Goal: Communication & Community: Ask a question

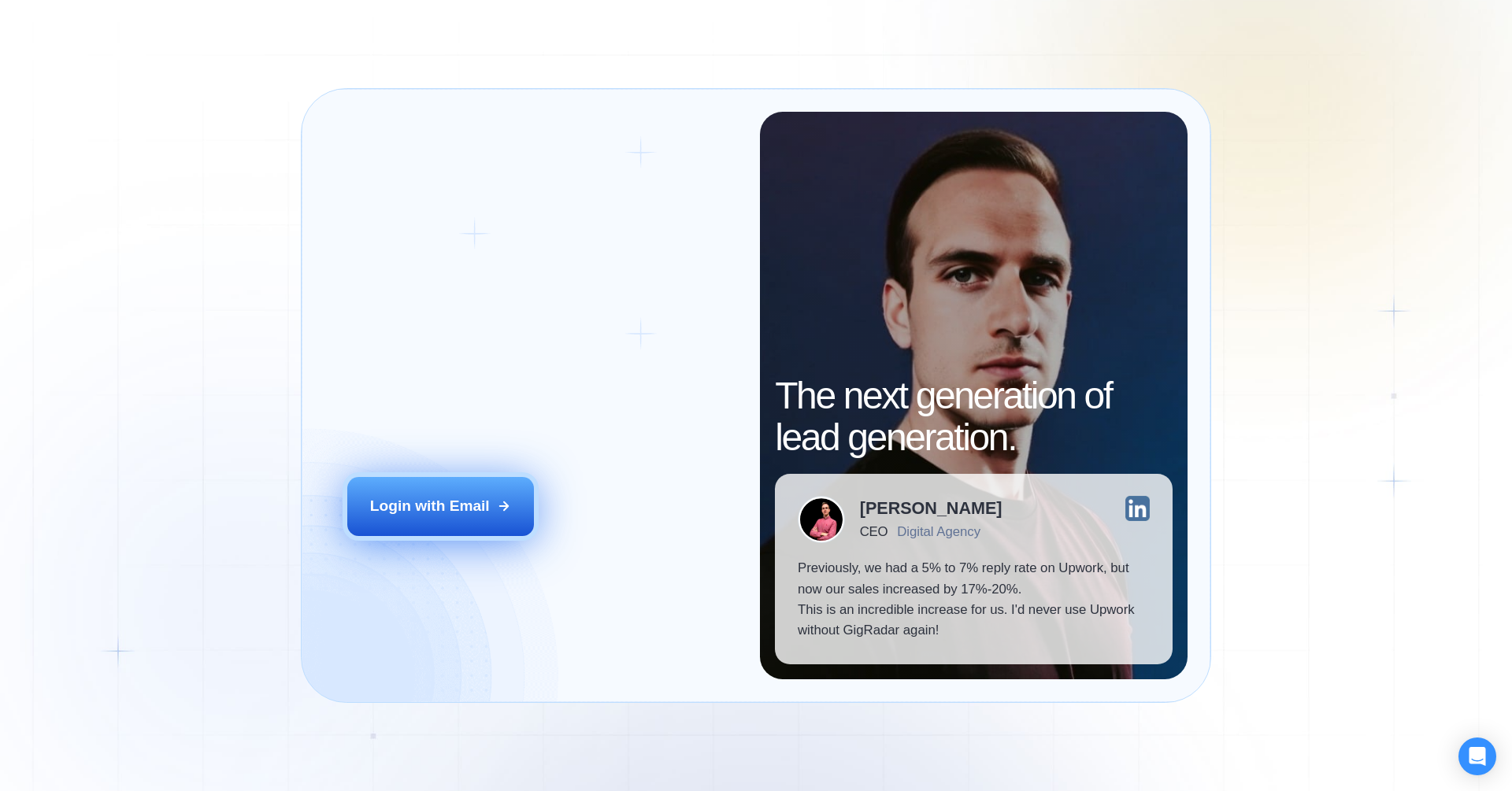
click at [453, 517] on div "Login with Email" at bounding box center [429, 506] width 119 height 20
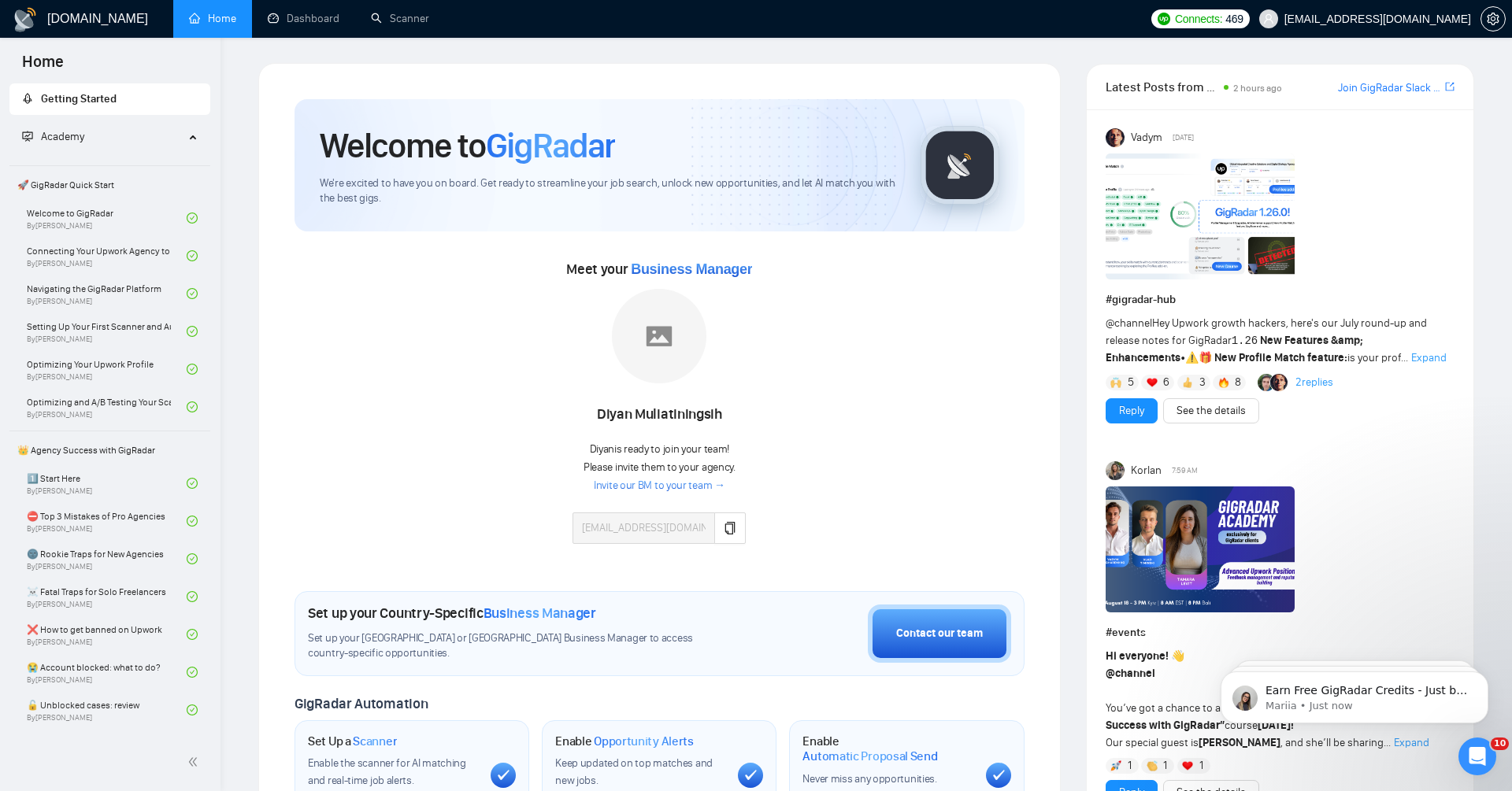
click at [1482, 753] on icon "Open Intercom Messenger" at bounding box center [1477, 756] width 26 height 26
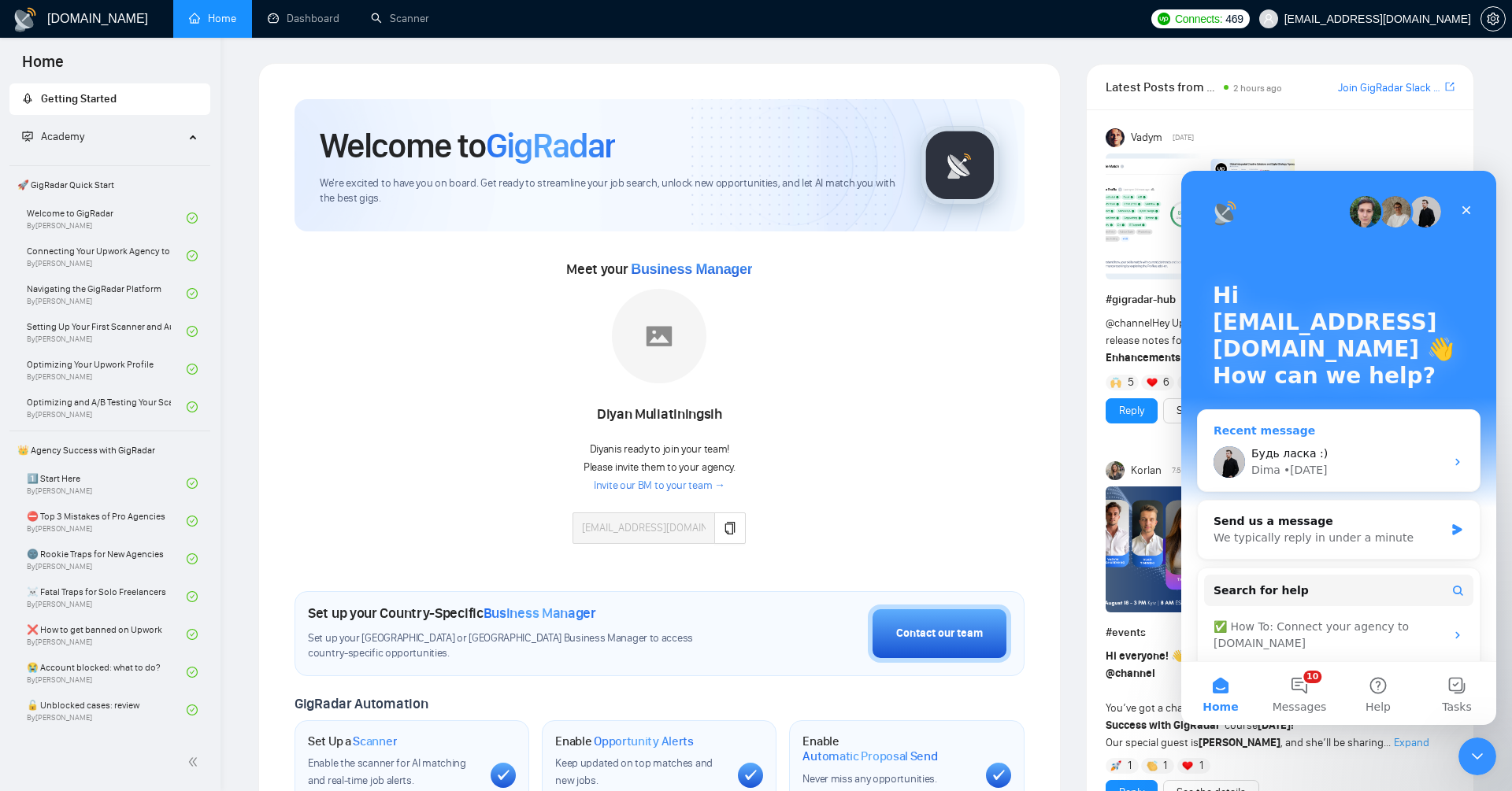
click at [1364, 450] on div "Будь ласка :)" at bounding box center [1347, 453] width 193 height 17
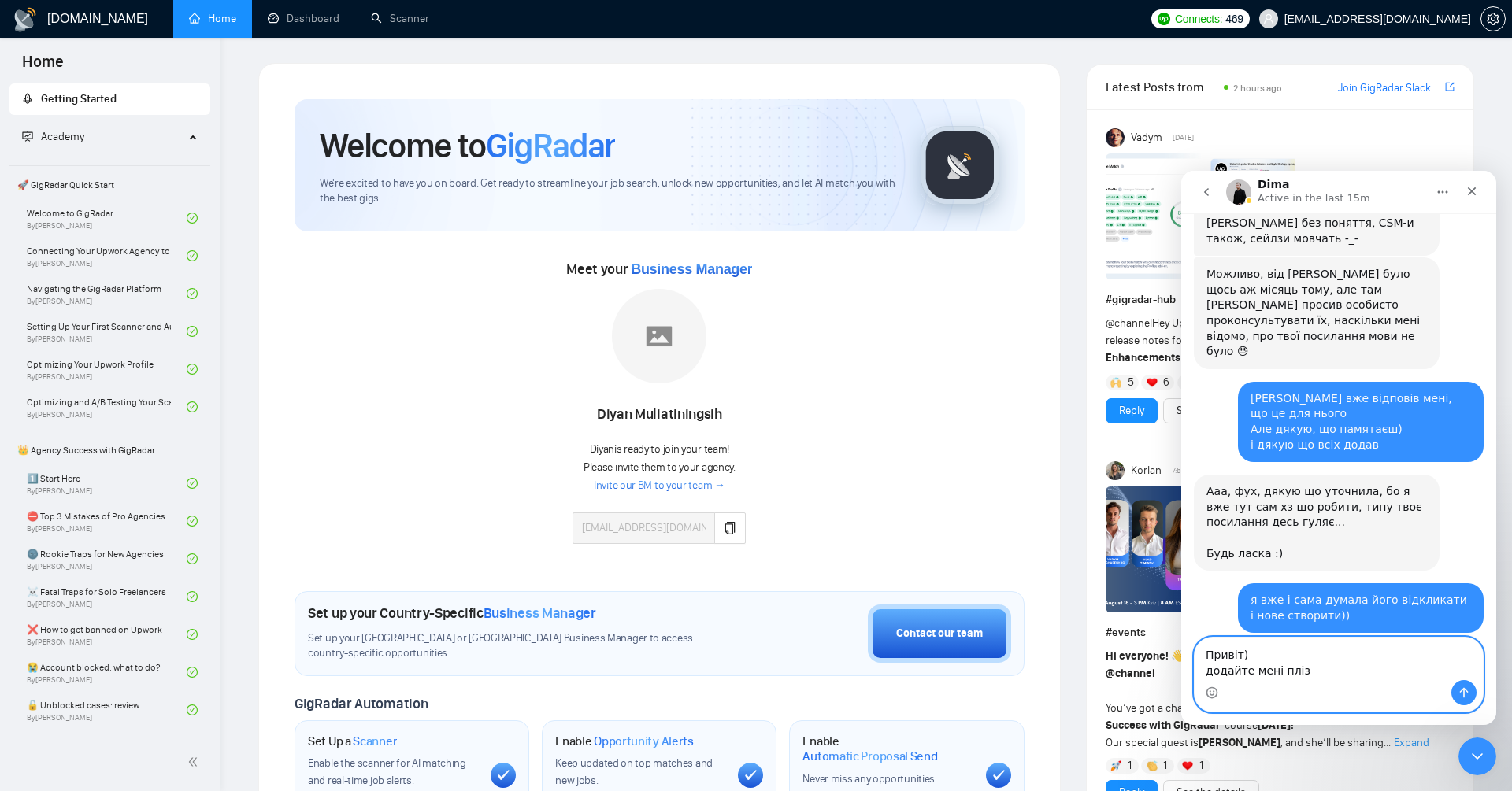
scroll to position [15900, 0]
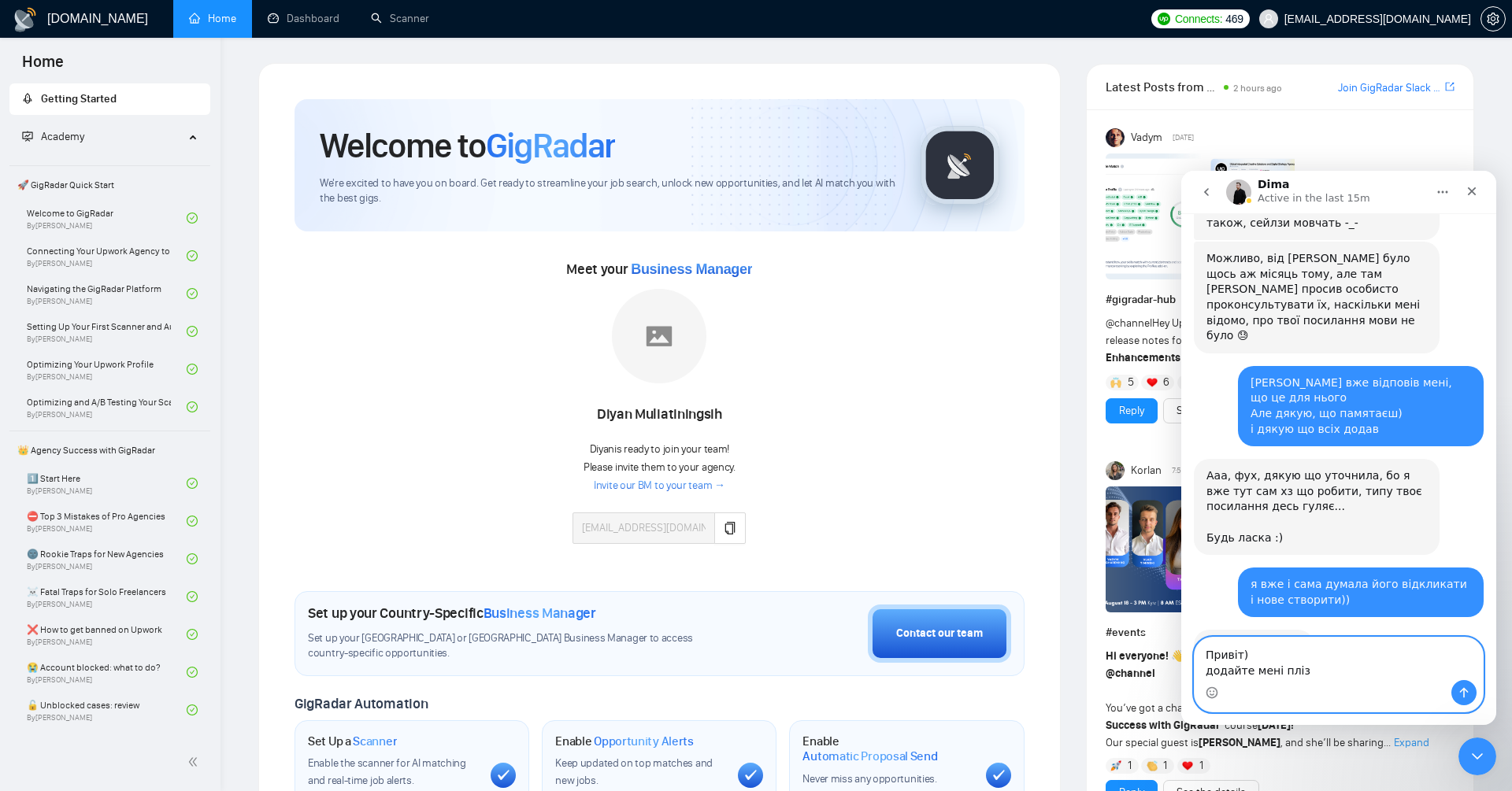
paste textarea "mettevo"
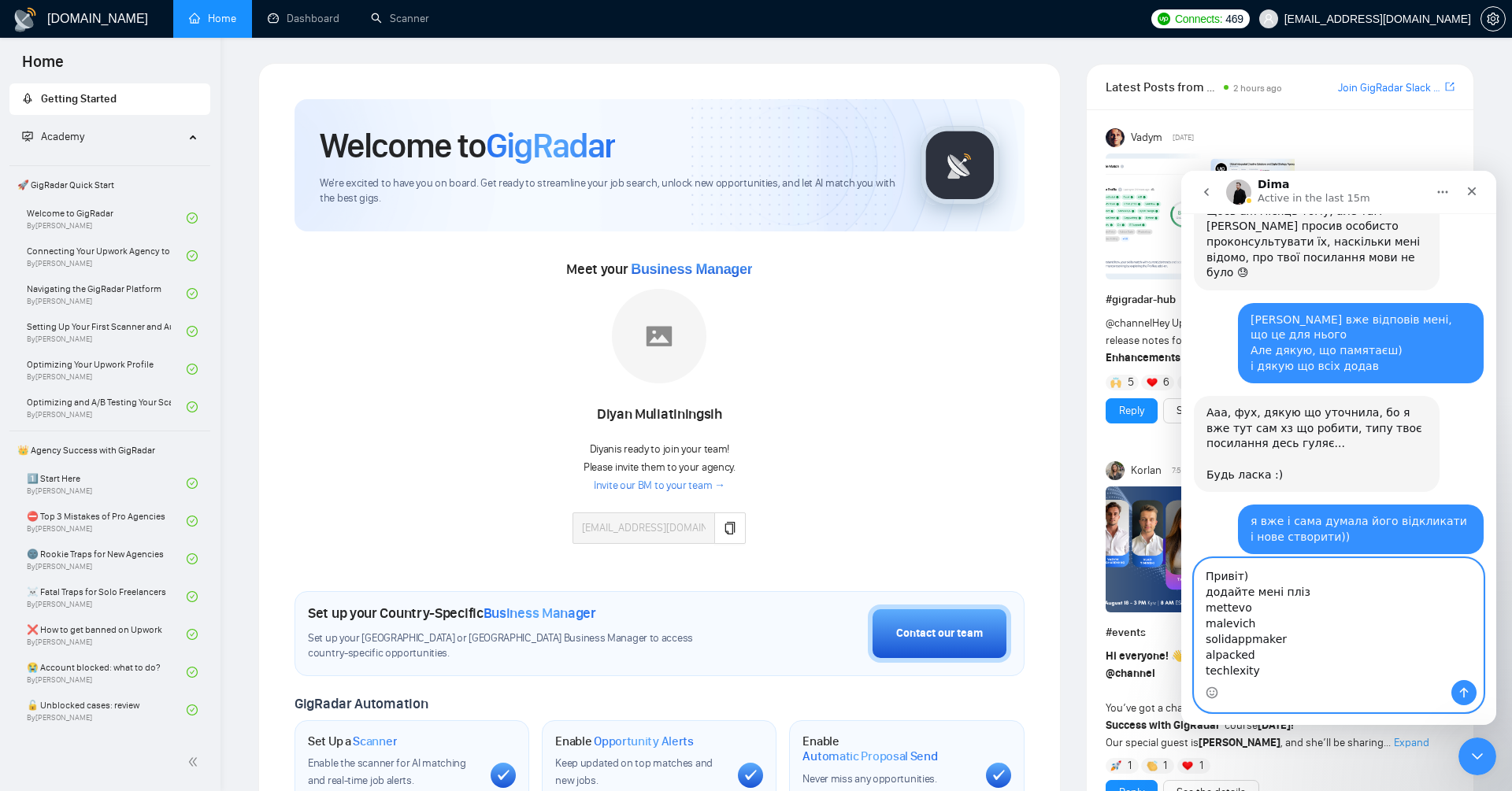
scroll to position [15966, 0]
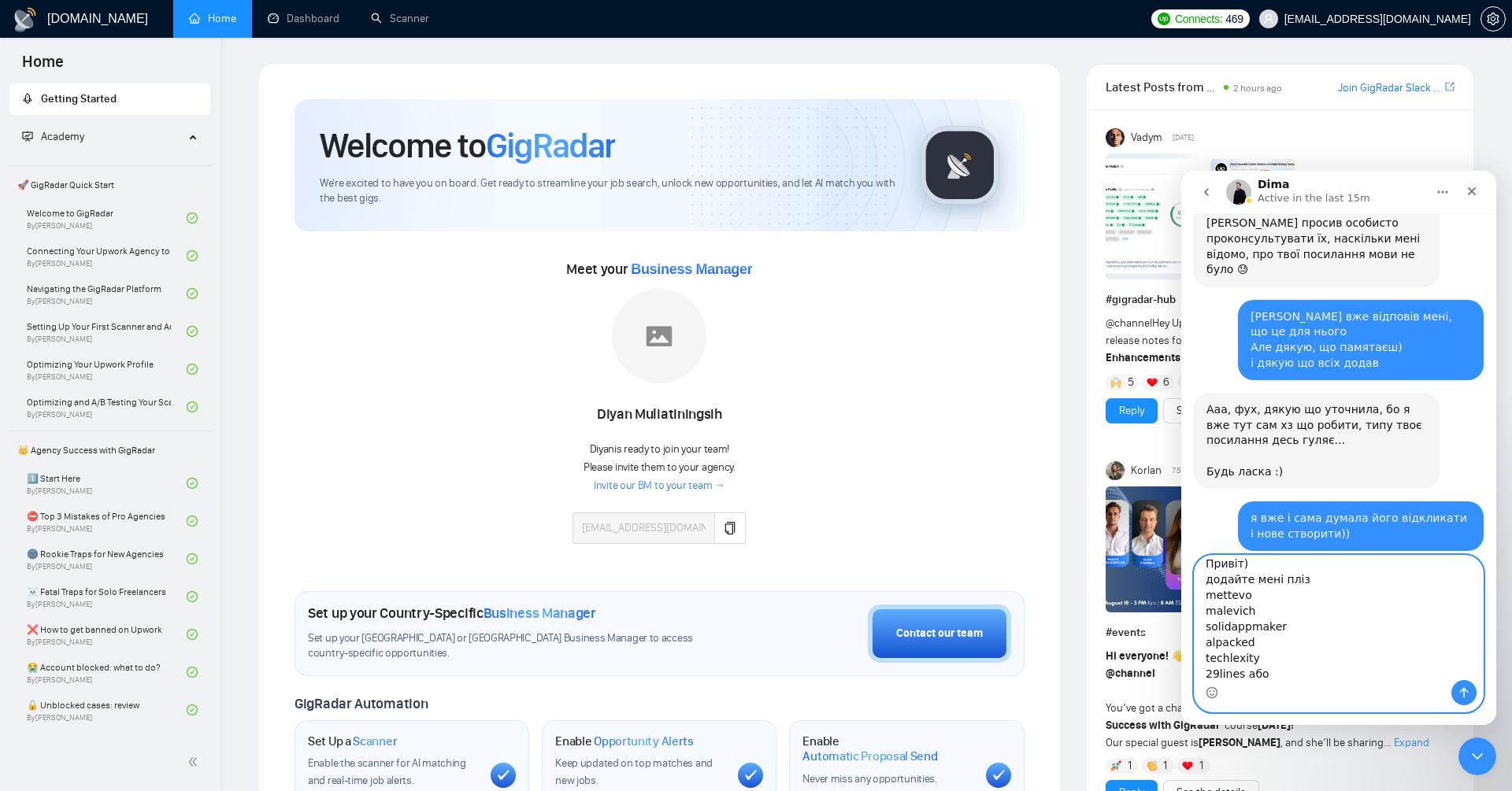
paste textarea "yuriy.a.goncharov@gmail.com"
click at [1206, 675] on textarea "Привіт) додайте мені пліз mettevo malevich solidappmaker alpacked techlexity 29…" at bounding box center [1338, 618] width 288 height 125
click at [1455, 674] on textarea "Привіт) додайте мені пліз mettevo malevich solidappmaker alpacked techlexity 29…" at bounding box center [1338, 618] width 288 height 125
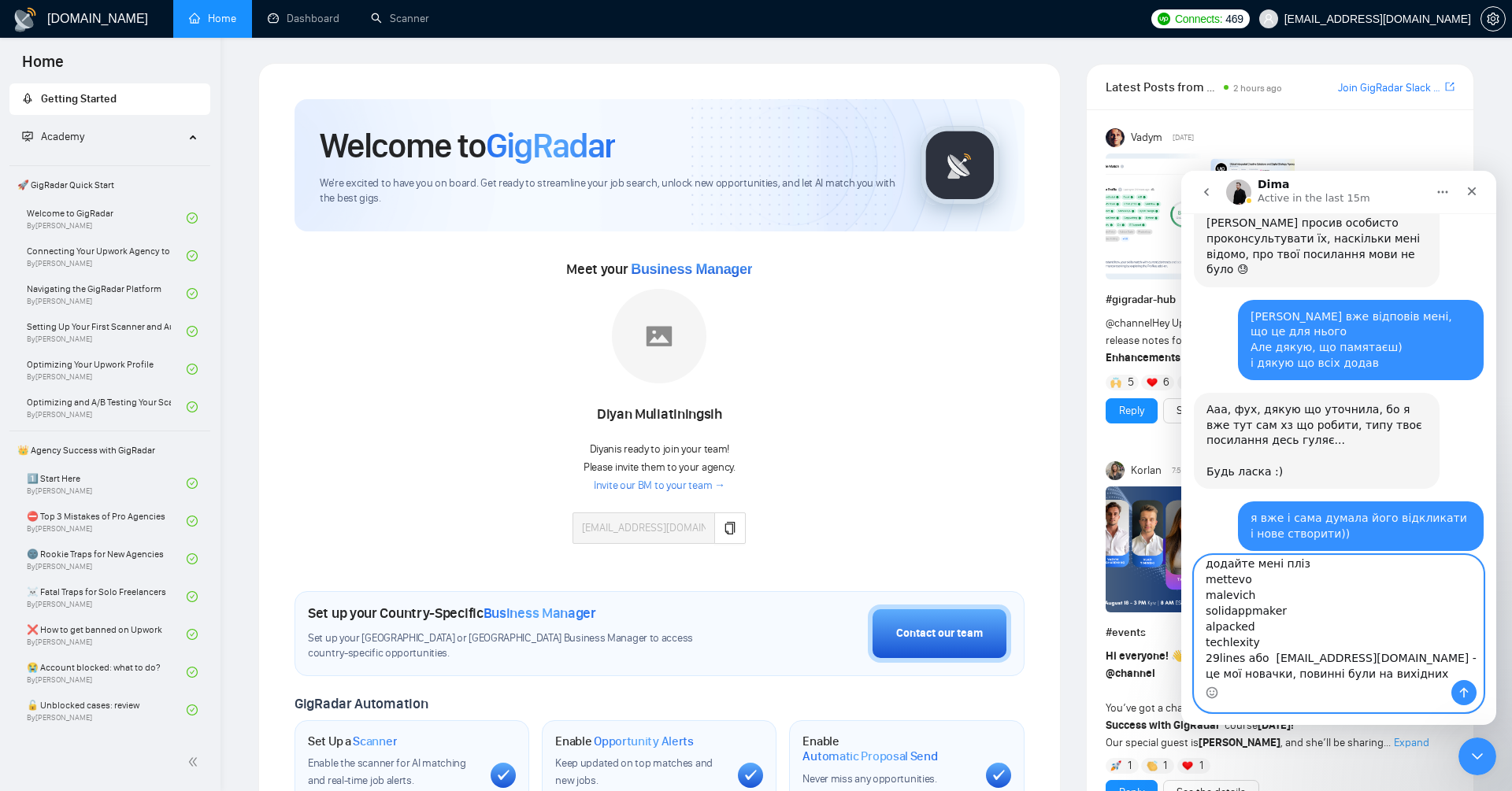
scroll to position [0, 0]
type textarea "Привіт) додайте мені пліз mettevo malevich solidappmaker alpacked techlexity 29…"
click at [1468, 696] on icon "Send a message…" at bounding box center [1464, 693] width 12 height 12
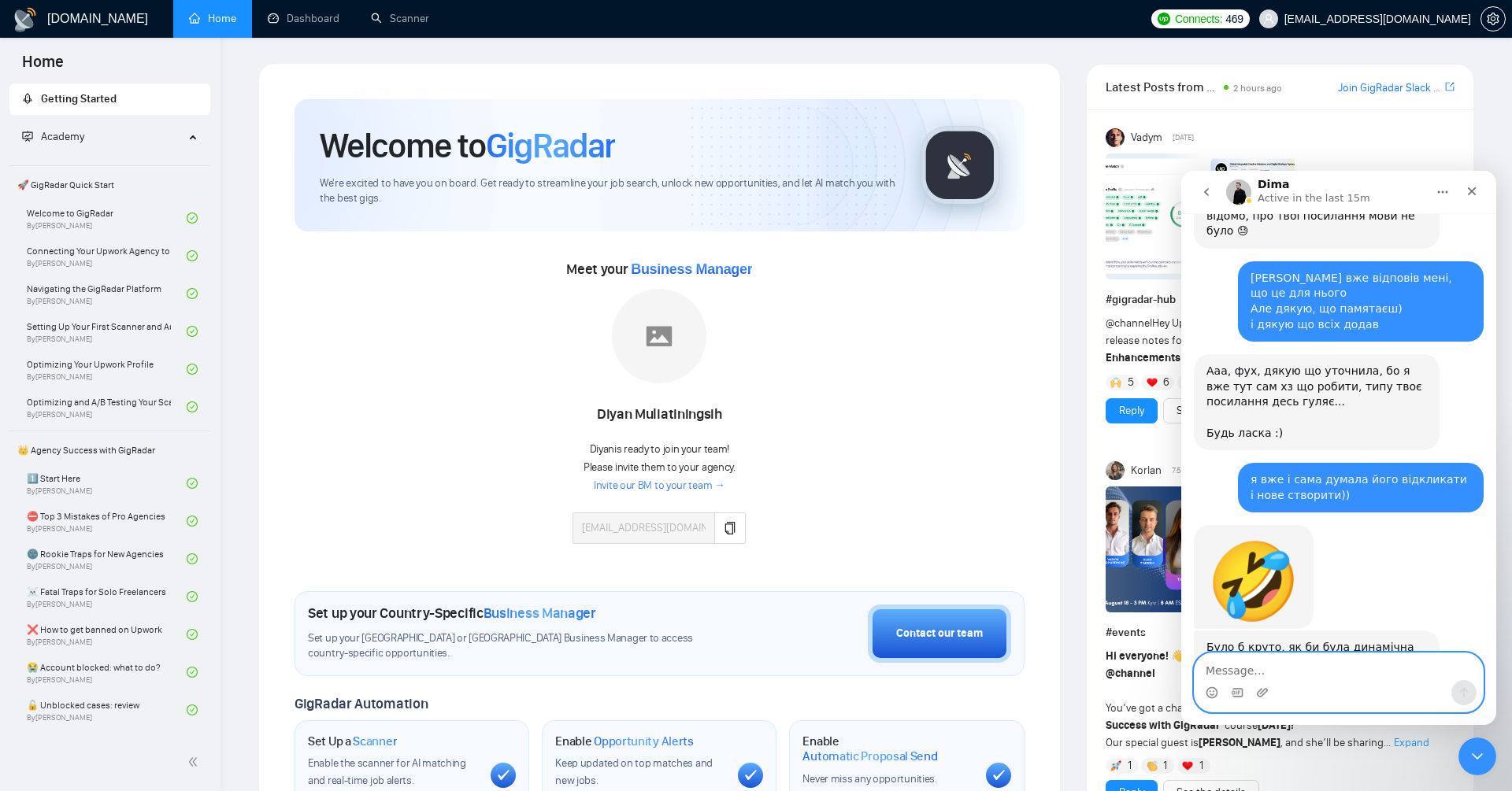
scroll to position [16076, 0]
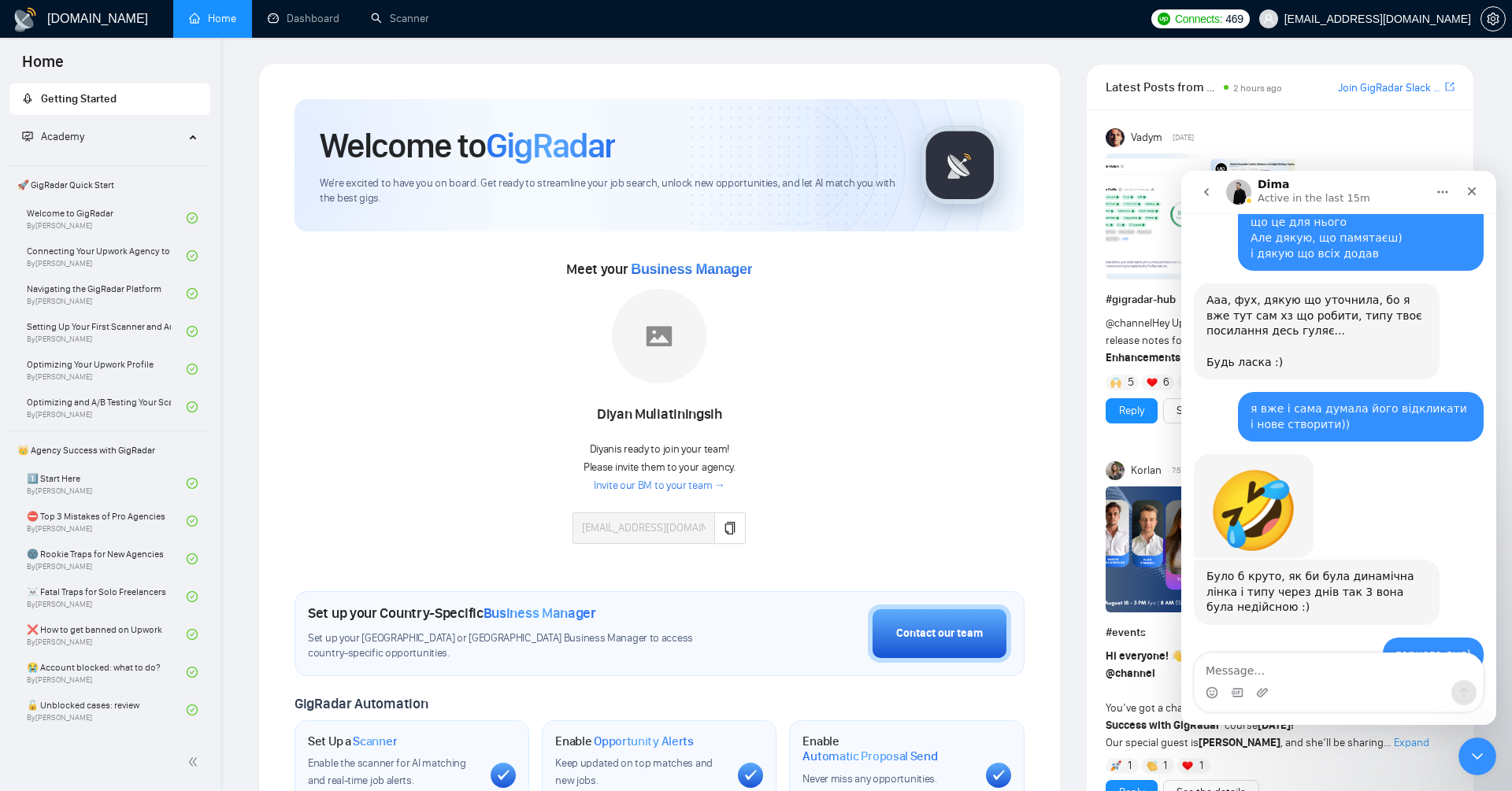
click at [1482, 768] on div "Close Intercom Messenger" at bounding box center [1477, 756] width 37 height 37
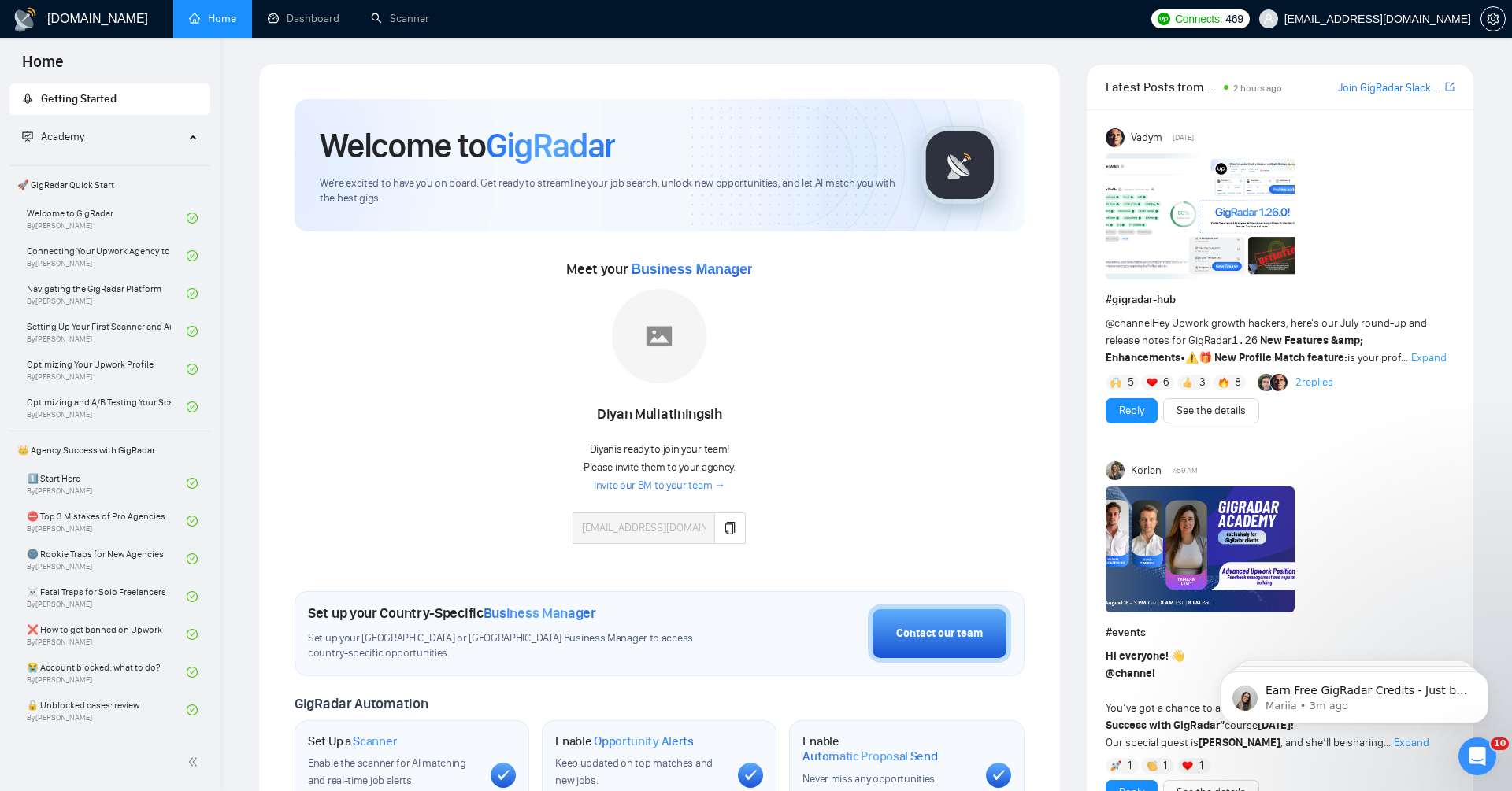
click at [1474, 750] on icon "Open Intercom Messenger" at bounding box center [1477, 756] width 26 height 26
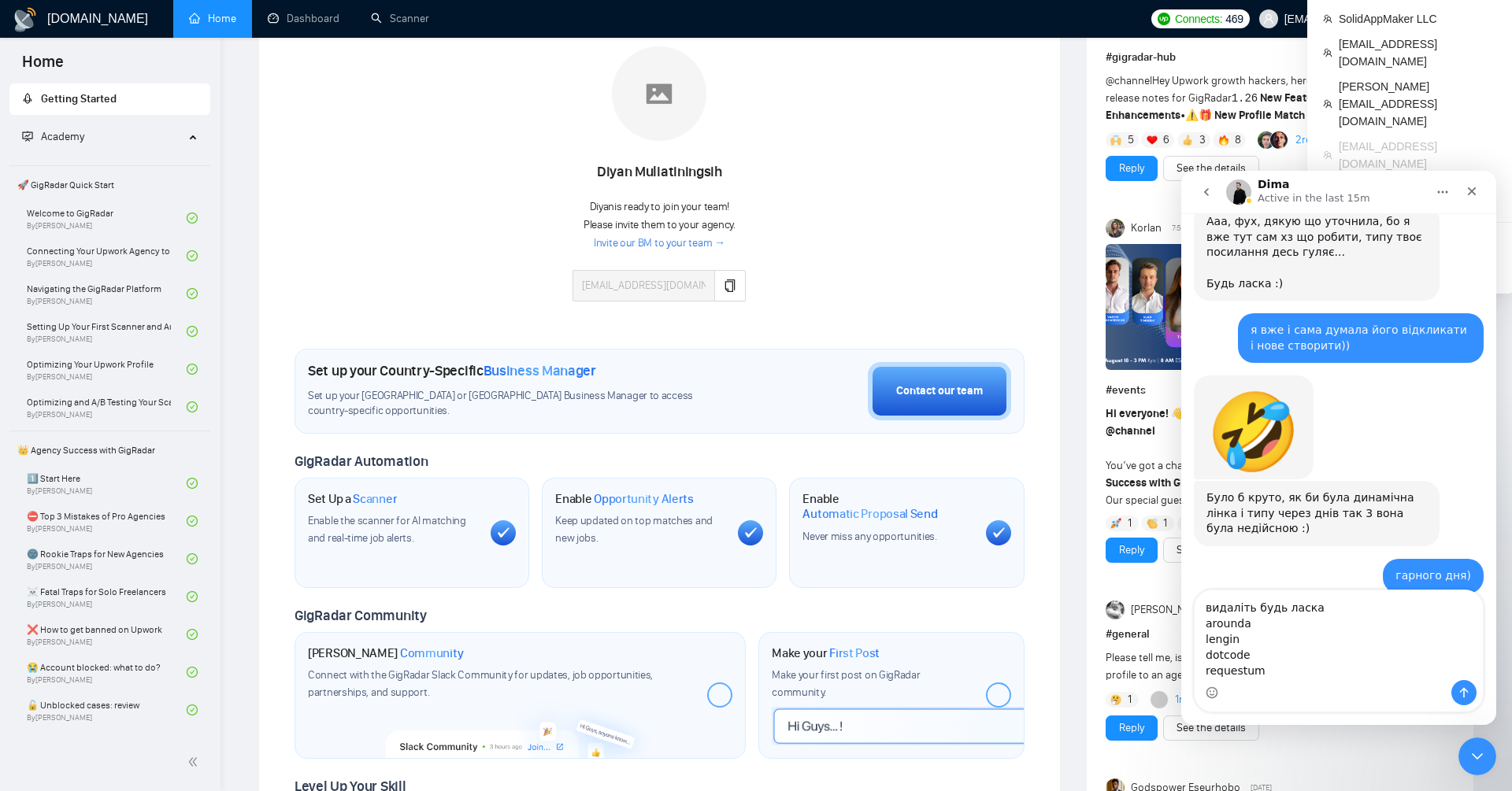
scroll to position [248, 0]
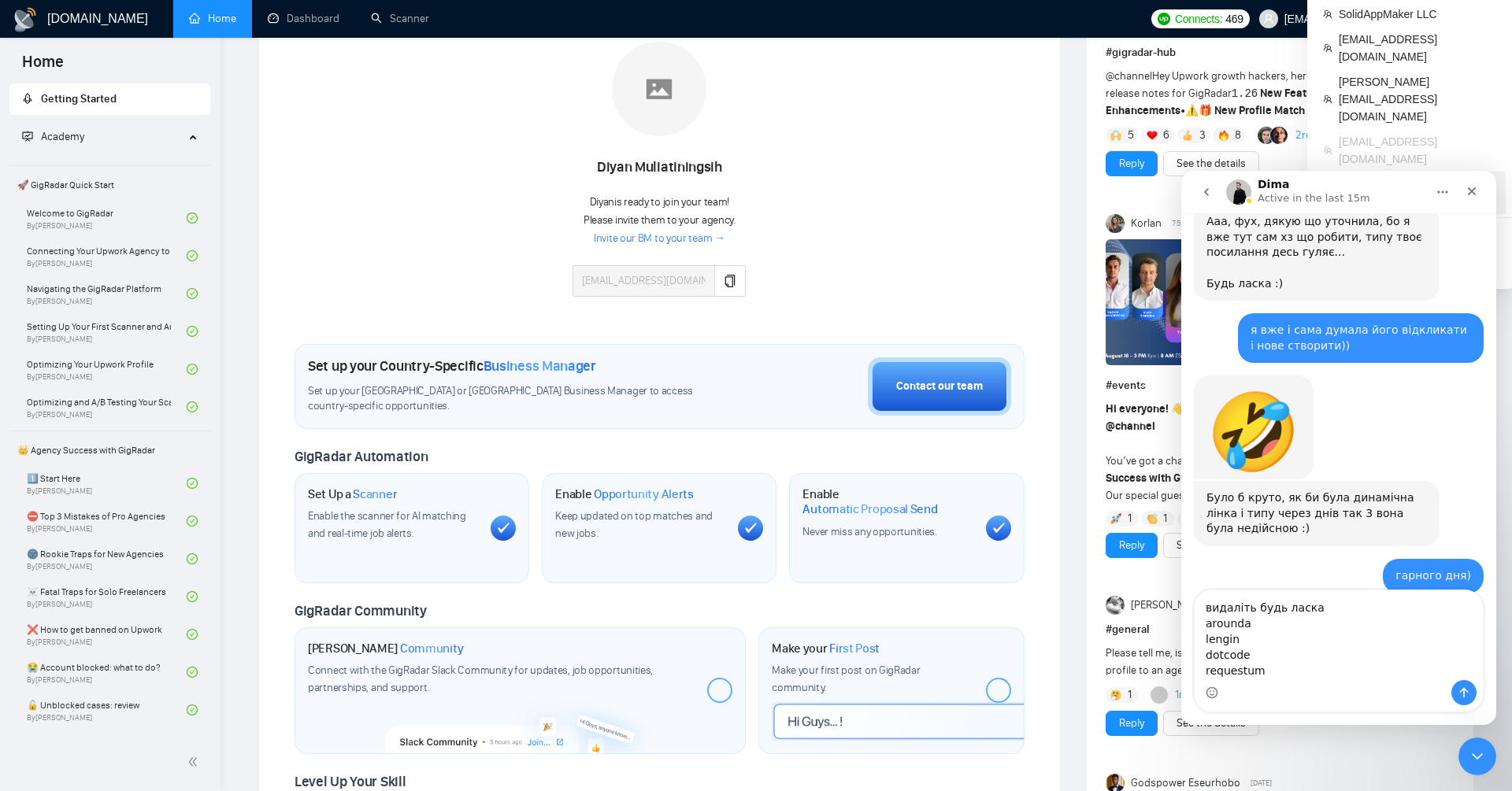
drag, startPoint x: 1467, startPoint y: 121, endPoint x: 1339, endPoint y: 120, distance: 128.0
click at [1339, 175] on span "podoliuk@gmail.com" at bounding box center [1418, 192] width 158 height 35
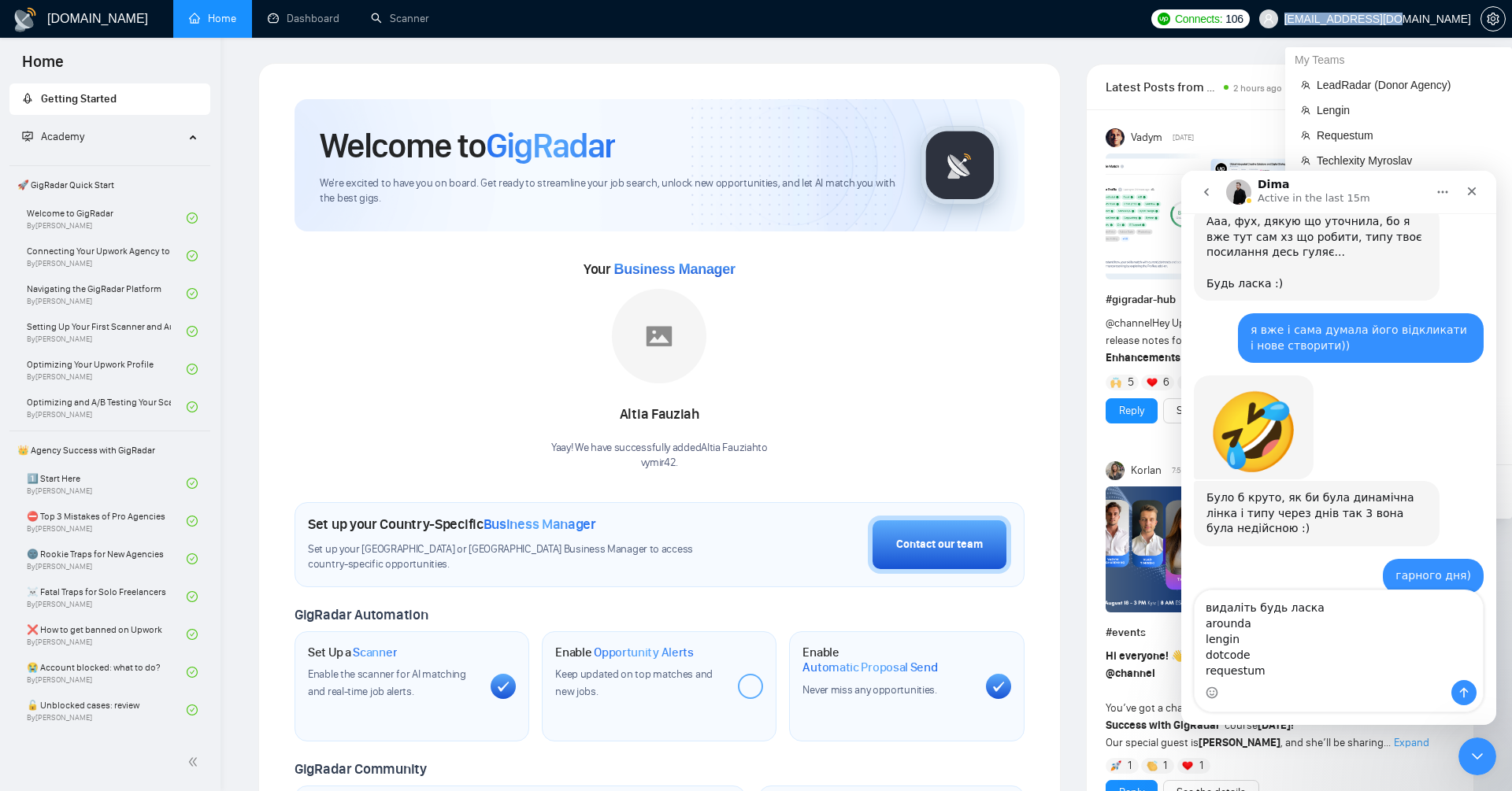
click at [1468, 16] on span "podoliuk@gmail.com" at bounding box center [1365, 19] width 231 height 51
copy span "podoliuk@gmail.com"
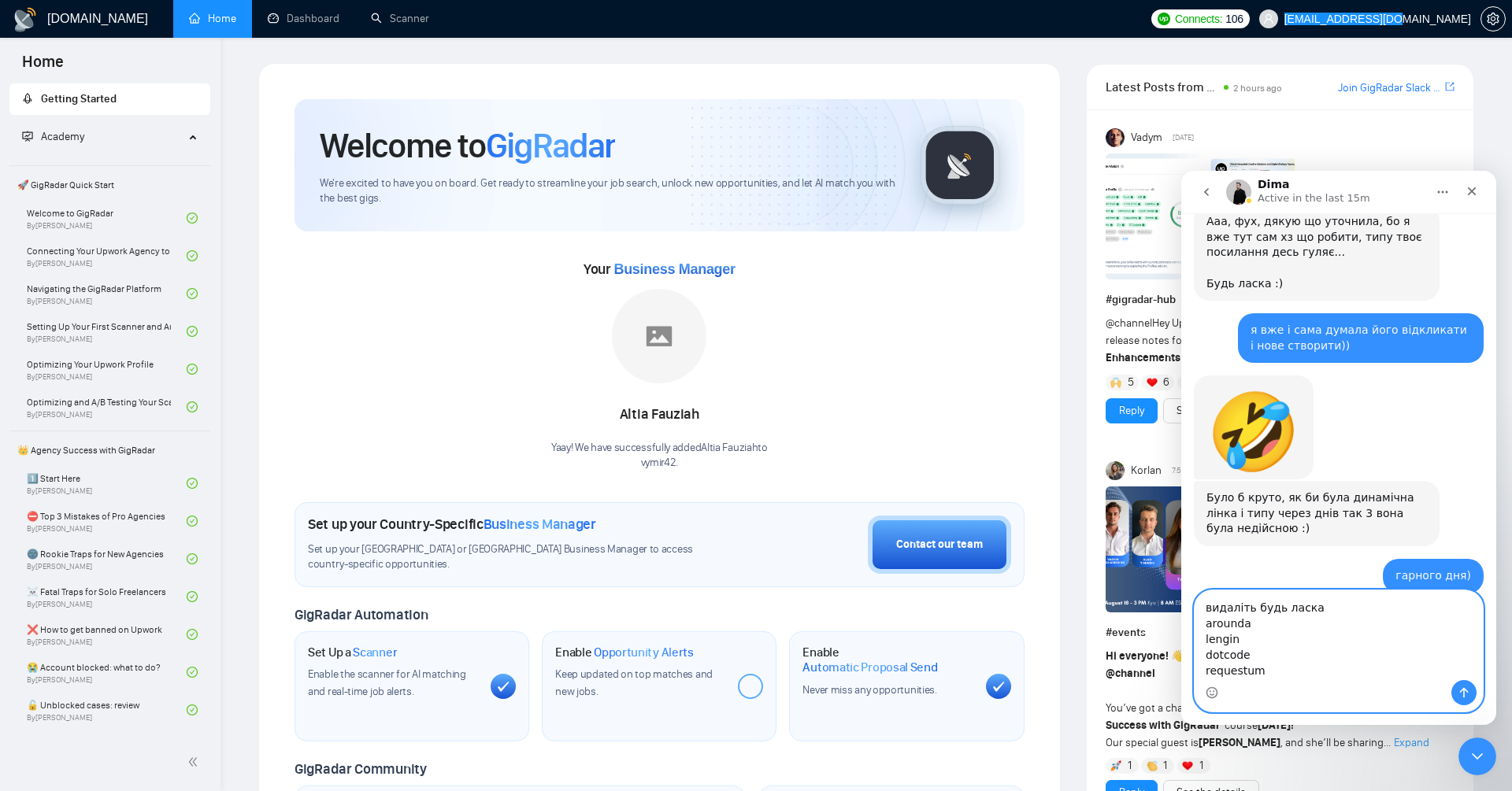
click at [1318, 666] on textarea "видаліть будь ласка arounda lengin dotcode requestum" at bounding box center [1338, 635] width 288 height 90
paste textarea "podoliuk@gmail.com"
type textarea "видаліть будь ласка arounda lengin dotcode requestum podoliuk@gmail.com"
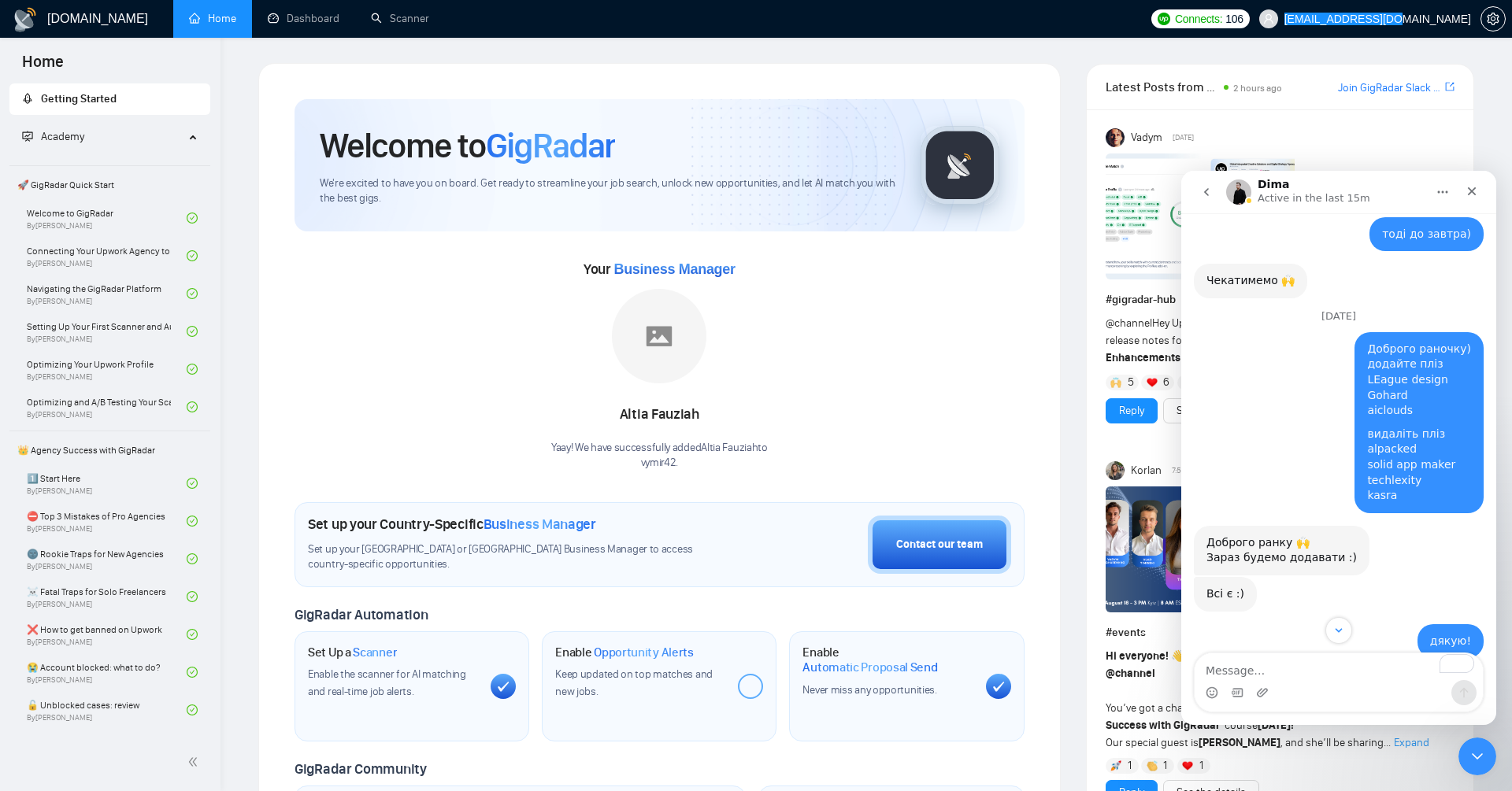
scroll to position [2098, 0]
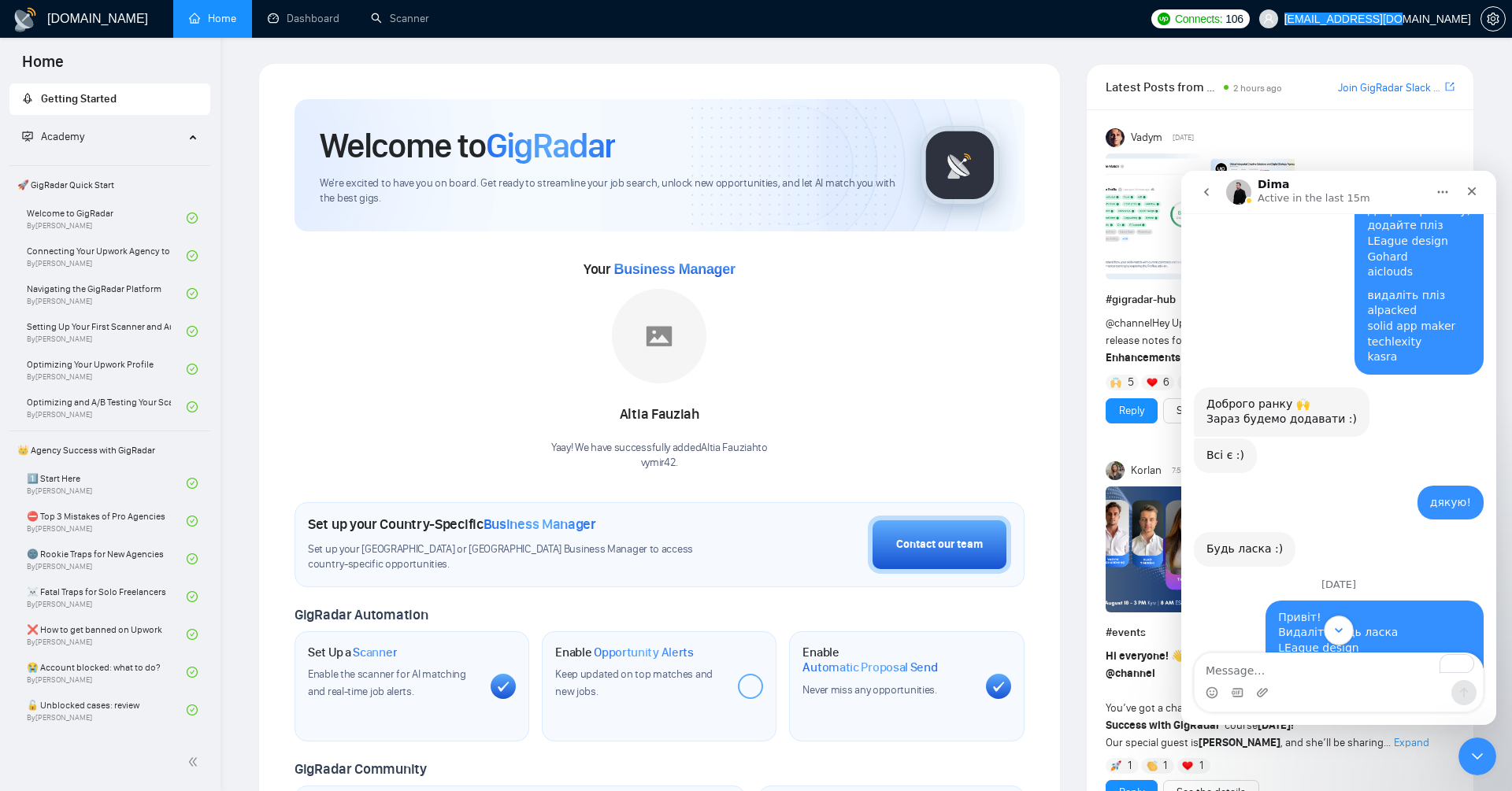
click at [1341, 634] on icon "Scroll to bottom" at bounding box center [1339, 631] width 14 height 14
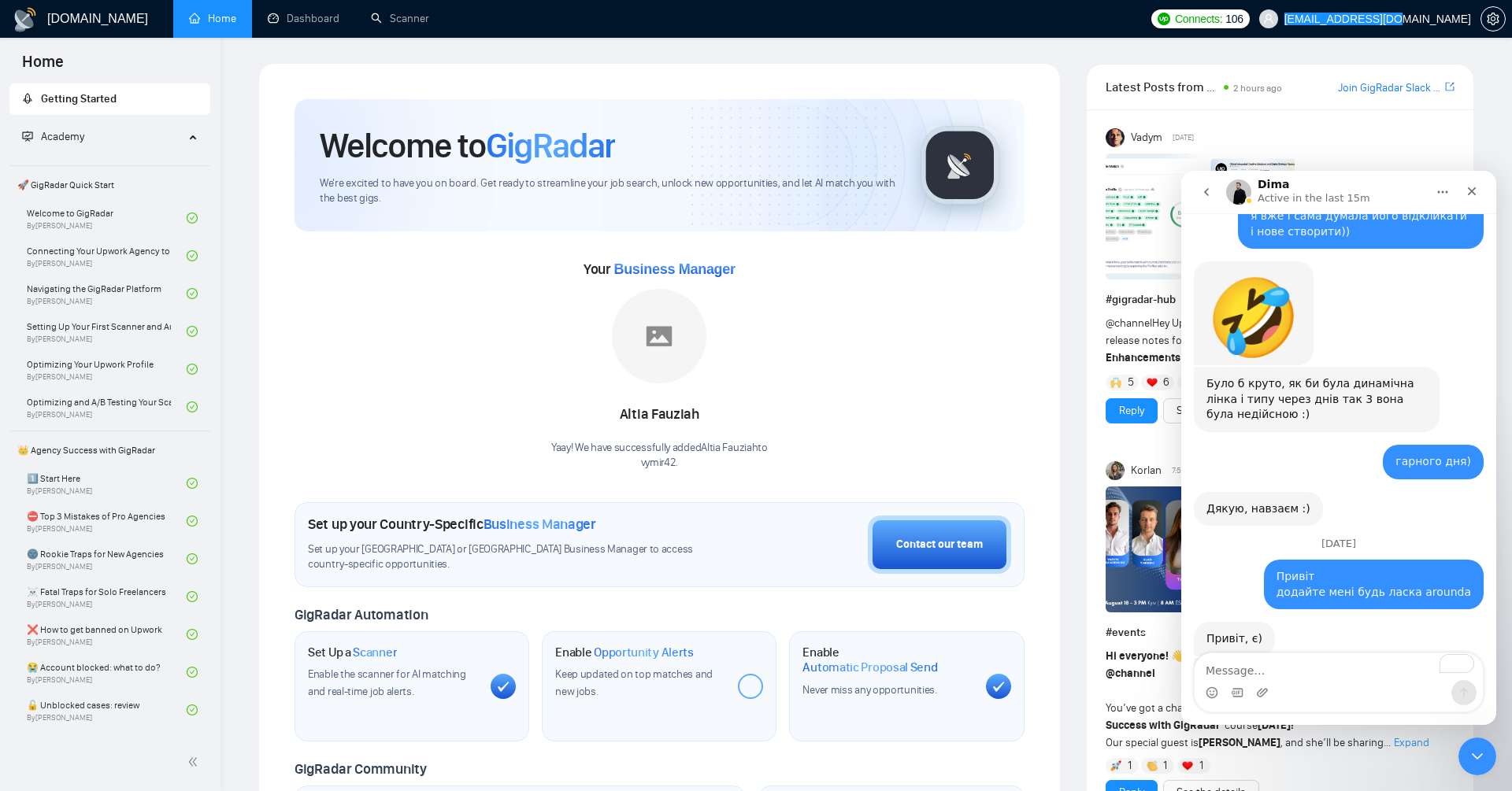
scroll to position [16334, 0]
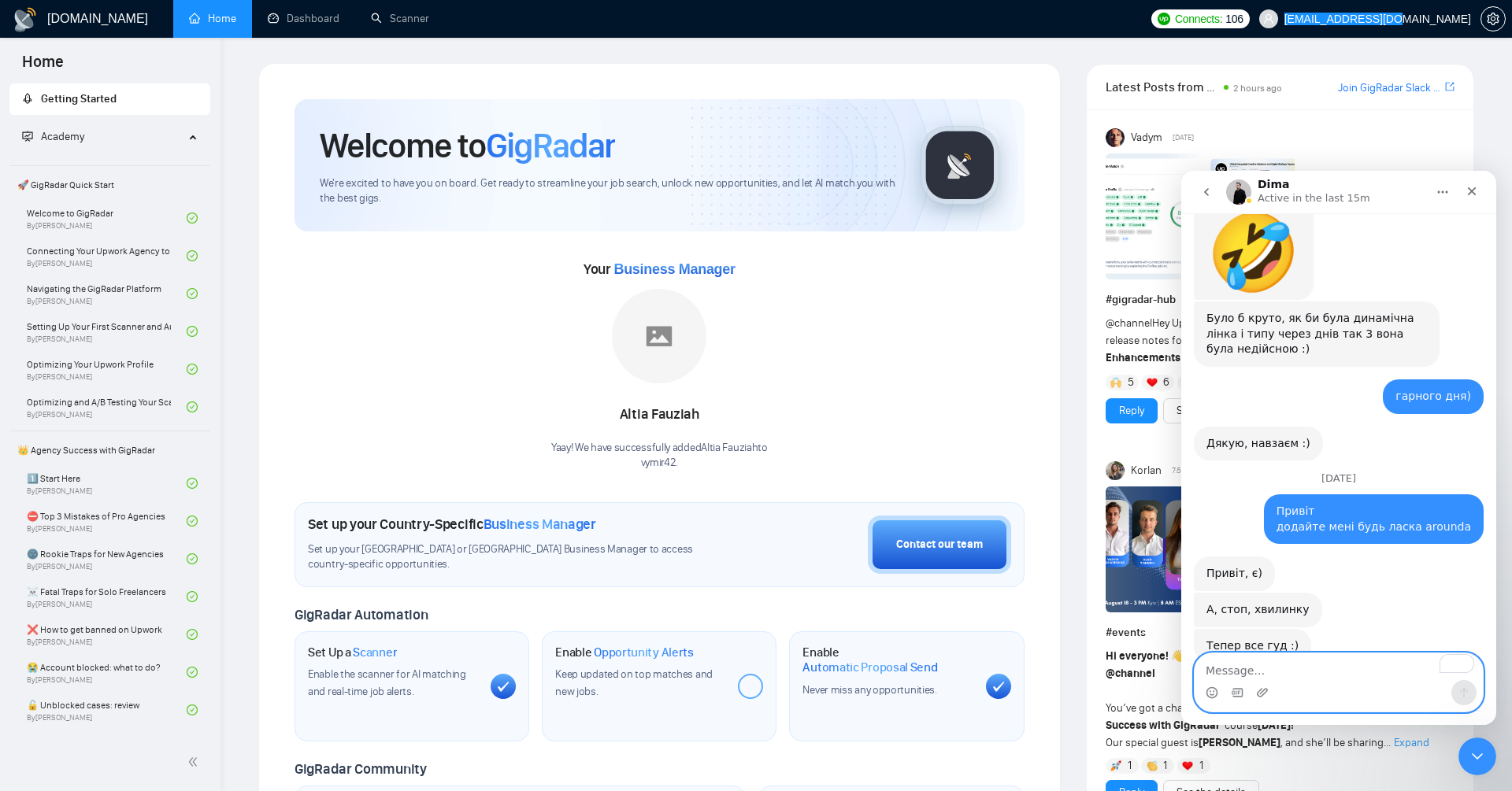
click at [1330, 675] on textarea "To enrich screen reader interactions, please activate Accessibility in Grammarl…" at bounding box center [1338, 667] width 288 height 27
type textarea "дякую, піду пінгану нових"
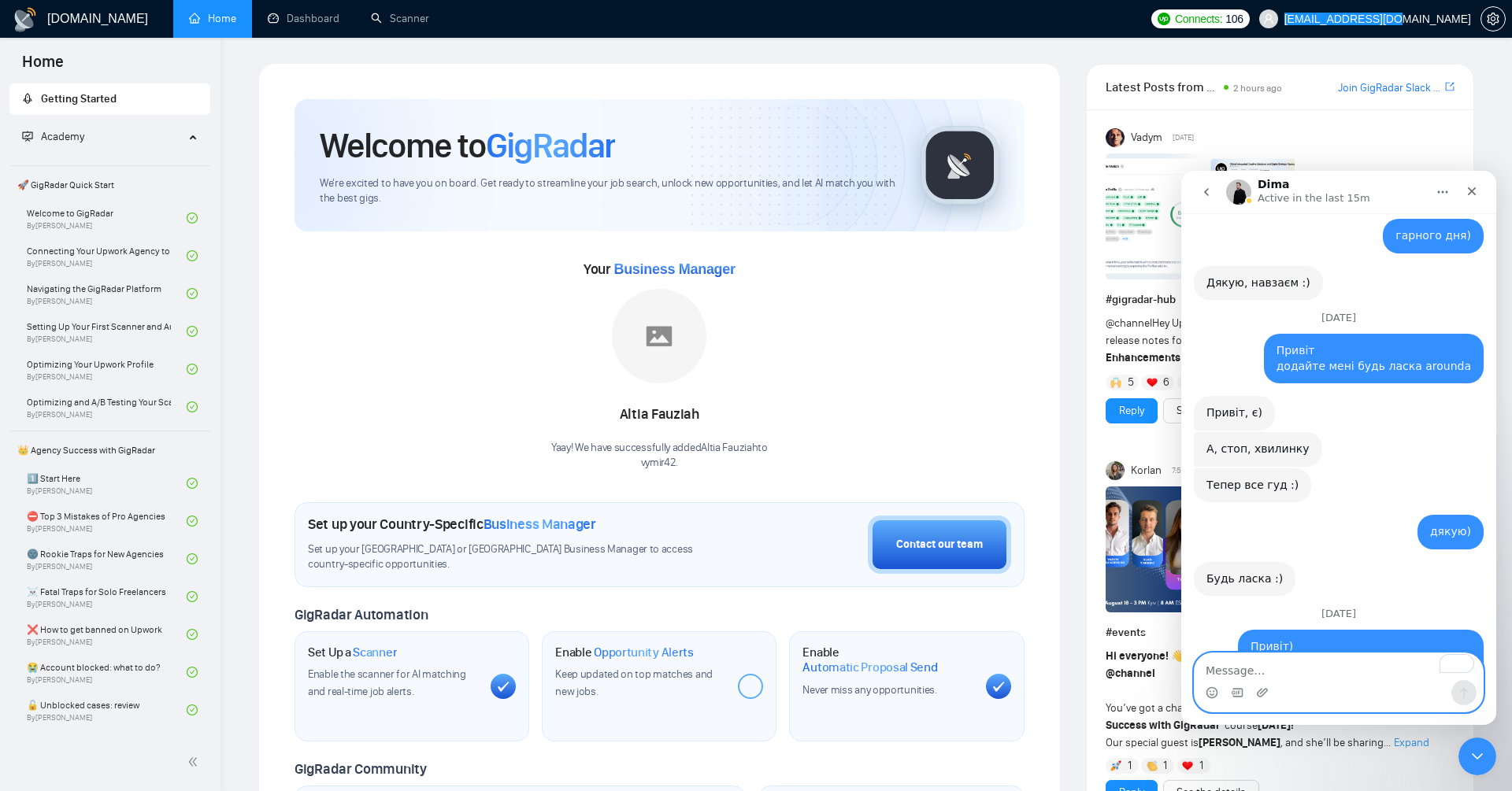
scroll to position [16603, 0]
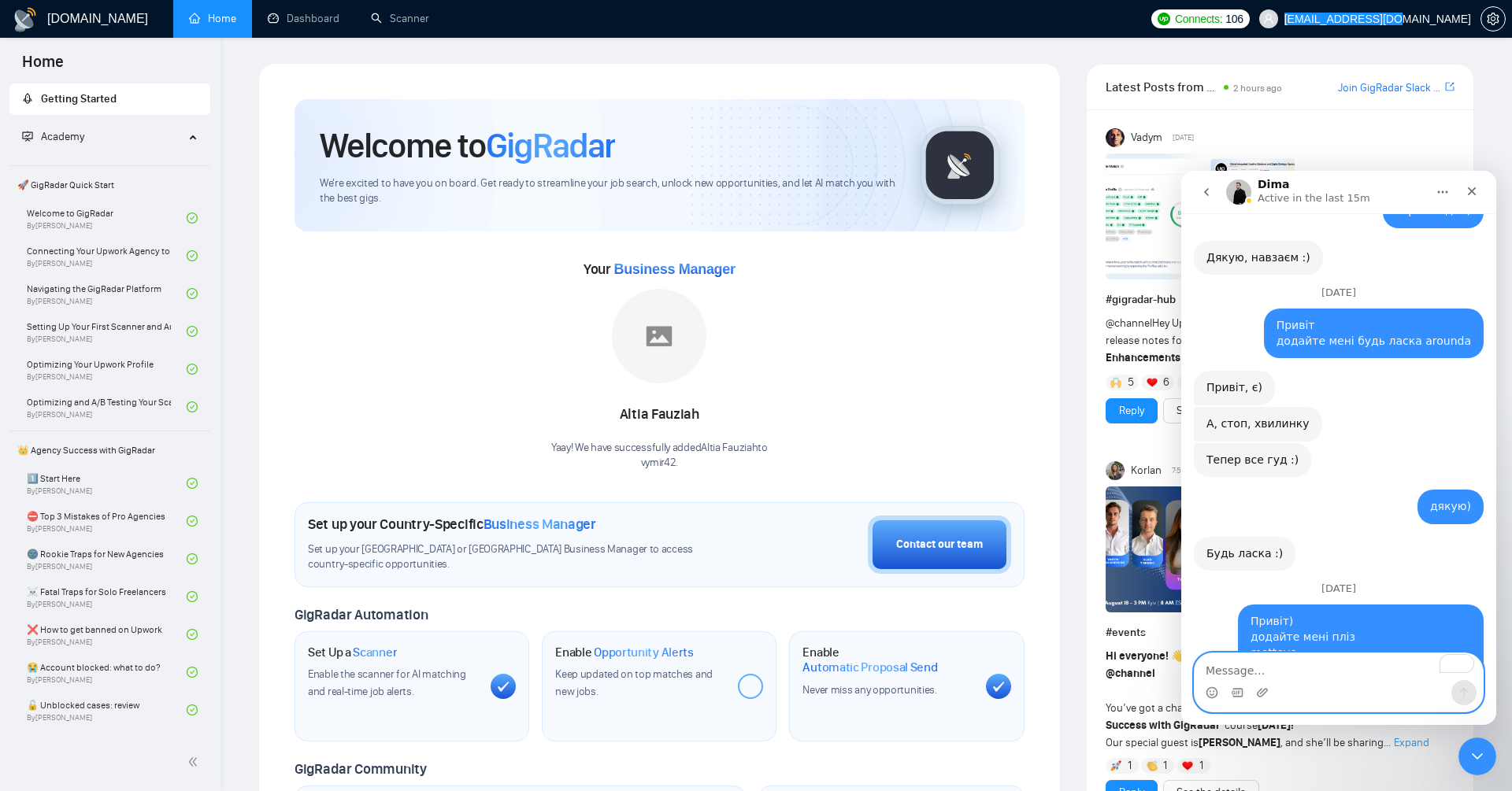
click at [1275, 665] on textarea "To enrich screen reader interactions, please activate Accessibility in Grammarl…" at bounding box center [1338, 667] width 288 height 27
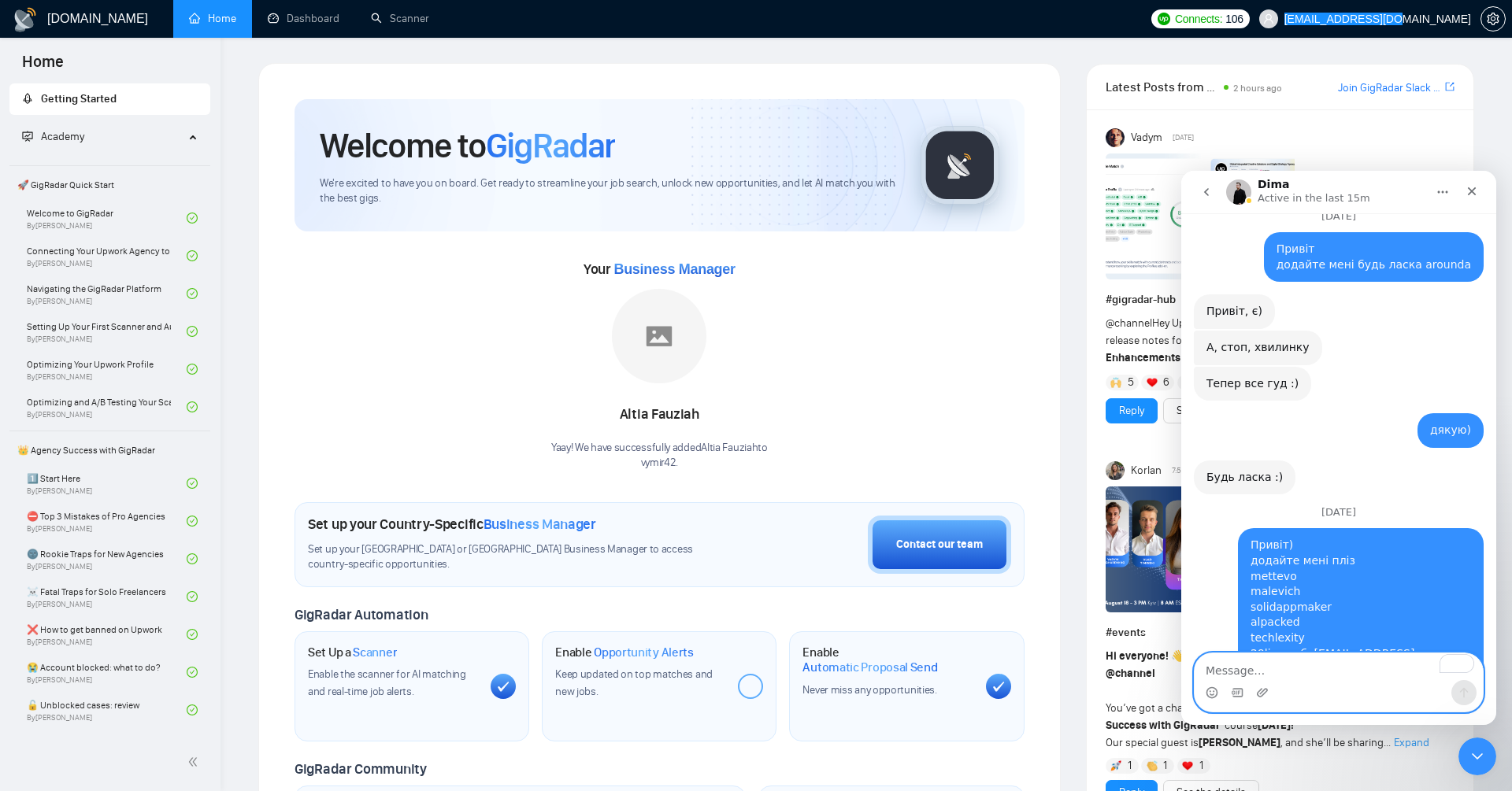
scroll to position [16771, 0]
